Goal: Task Accomplishment & Management: Manage account settings

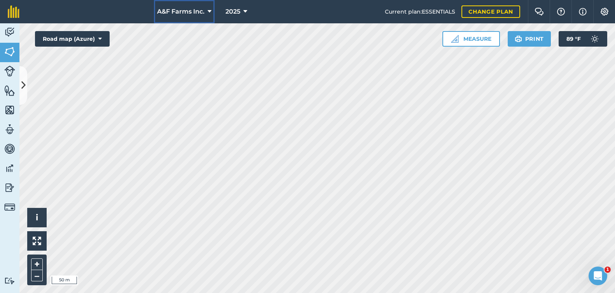
click at [209, 9] on icon at bounding box center [210, 11] width 4 height 9
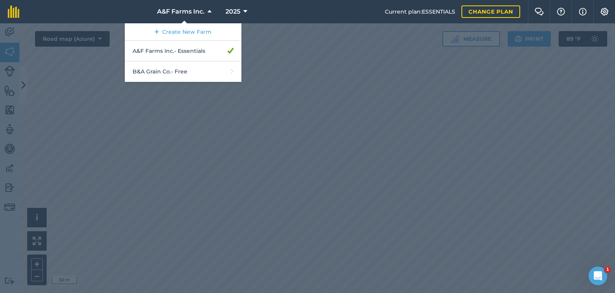
click at [558, 185] on div at bounding box center [307, 158] width 615 height 270
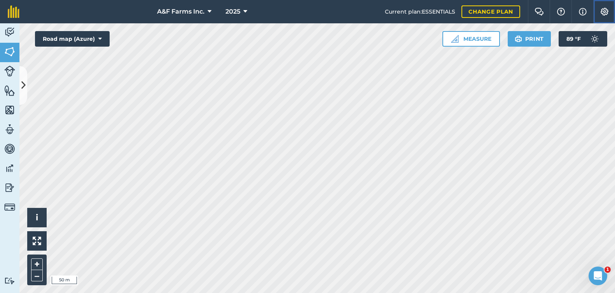
click at [599, 10] on button "Settings" at bounding box center [604, 11] width 22 height 23
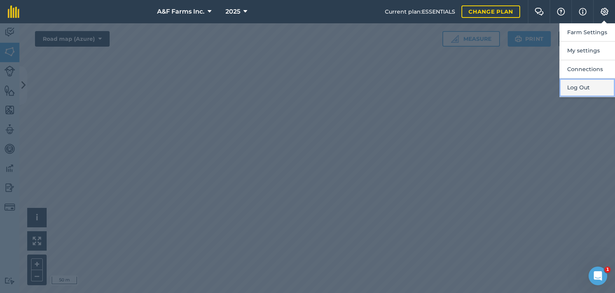
click at [593, 85] on button "Log Out" at bounding box center [587, 88] width 56 height 18
